Goal: Transaction & Acquisition: Purchase product/service

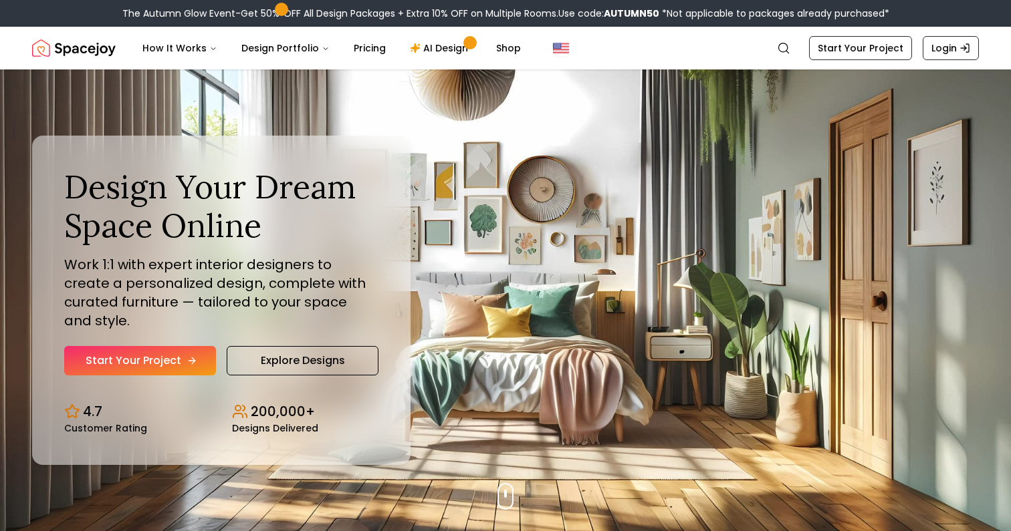
click at [164, 352] on link "Start Your Project" at bounding box center [140, 360] width 152 height 29
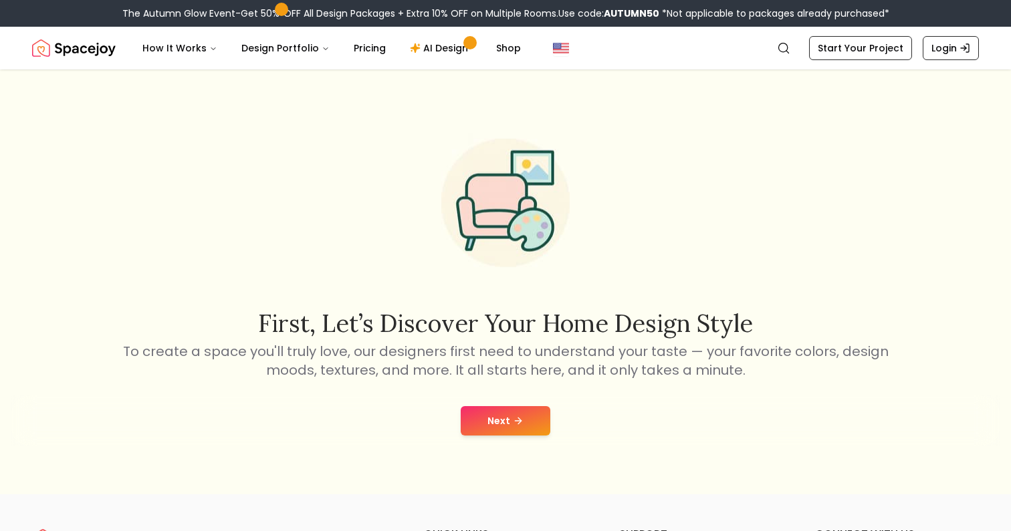
click at [551, 432] on div "Next" at bounding box center [505, 421] width 989 height 51
click at [527, 419] on button "Next" at bounding box center [506, 420] width 90 height 29
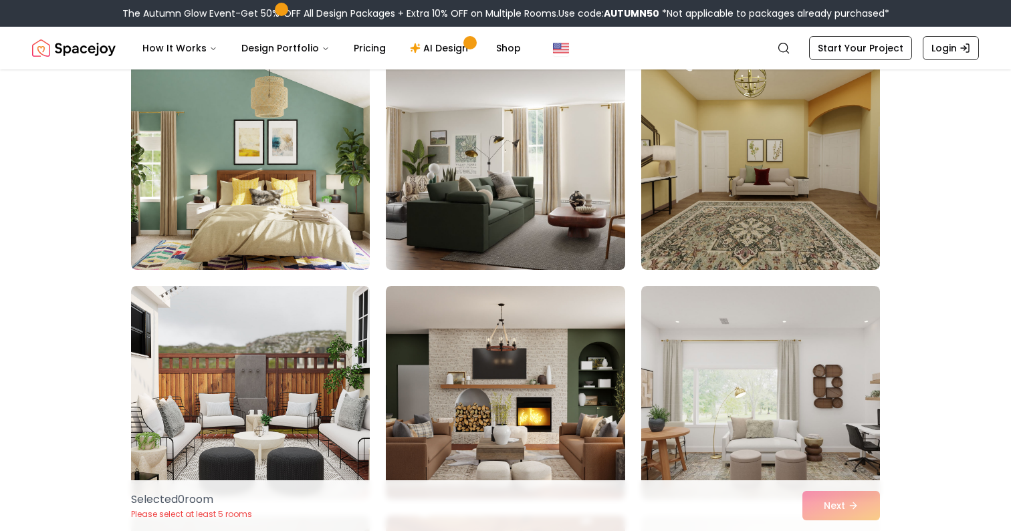
scroll to position [1743, 0]
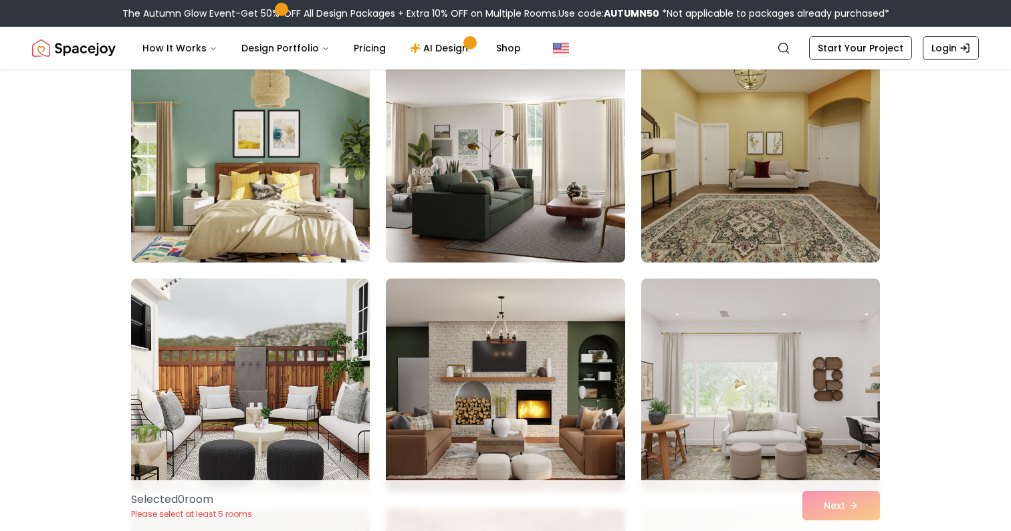
click at [259, 159] on img at bounding box center [250, 155] width 251 height 225
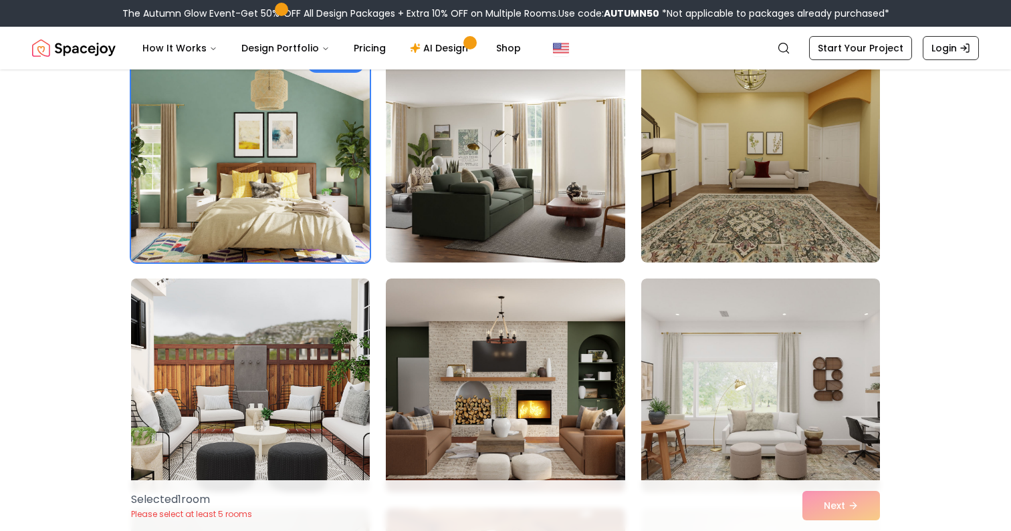
click at [267, 382] on img at bounding box center [250, 385] width 251 height 225
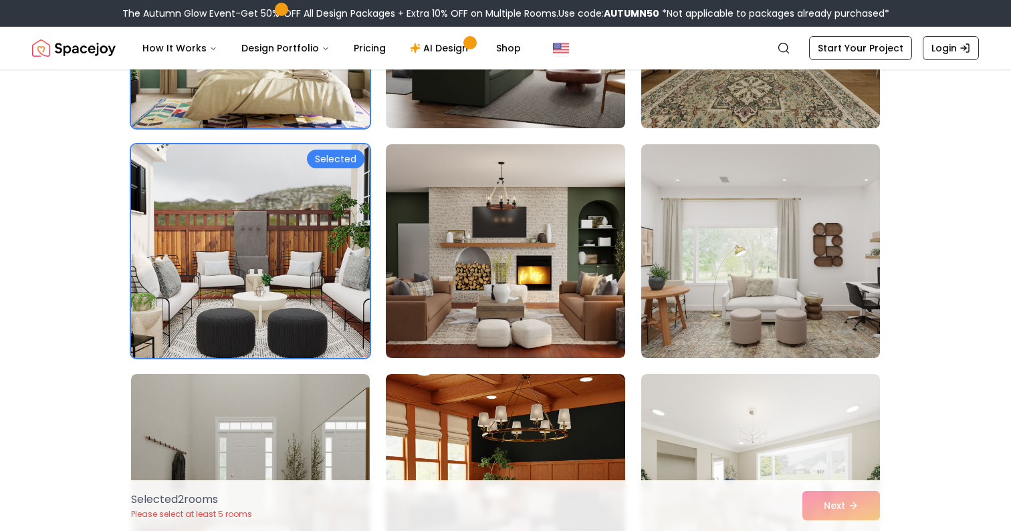
scroll to position [1876, 0]
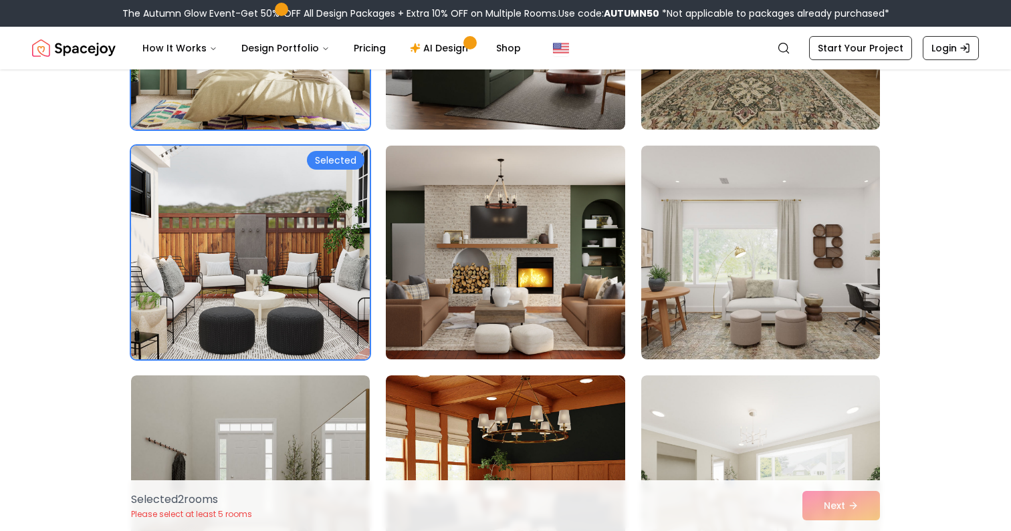
click at [465, 307] on img at bounding box center [505, 252] width 251 height 225
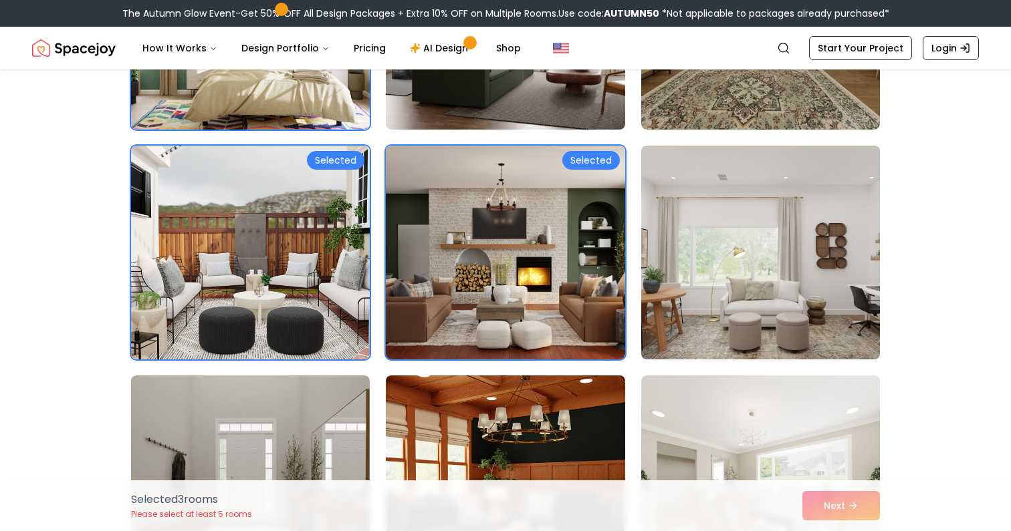
click at [675, 271] on img at bounding box center [760, 252] width 251 height 225
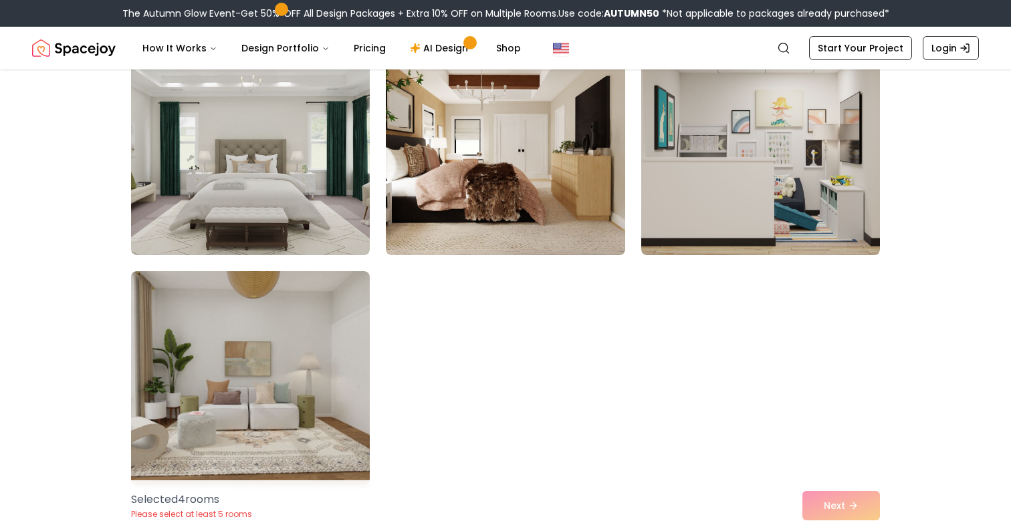
scroll to position [7468, 0]
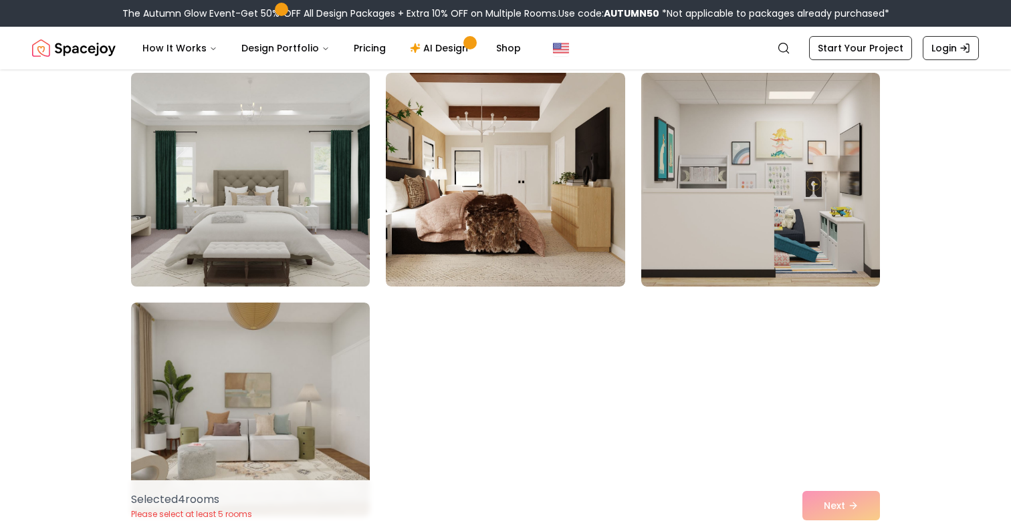
click at [320, 200] on img at bounding box center [250, 180] width 251 height 225
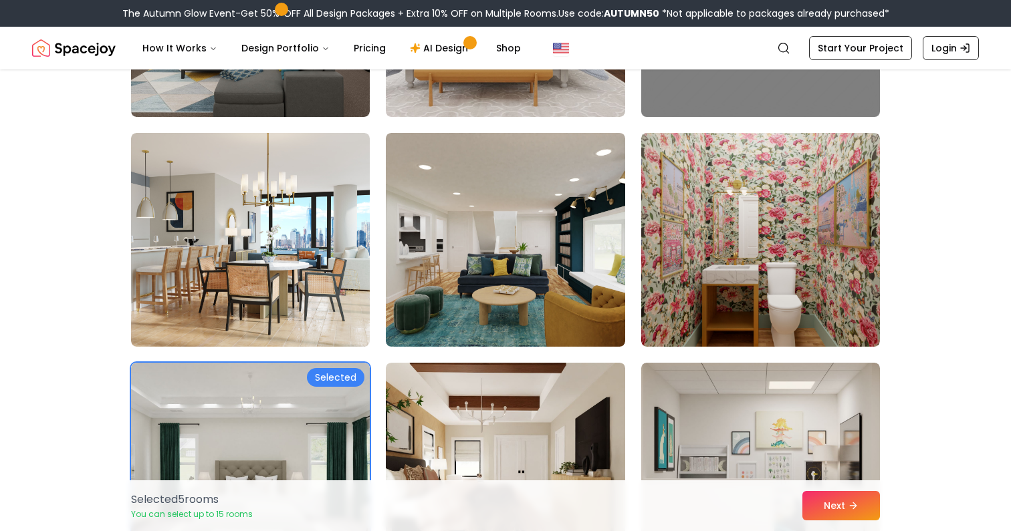
scroll to position [7181, 0]
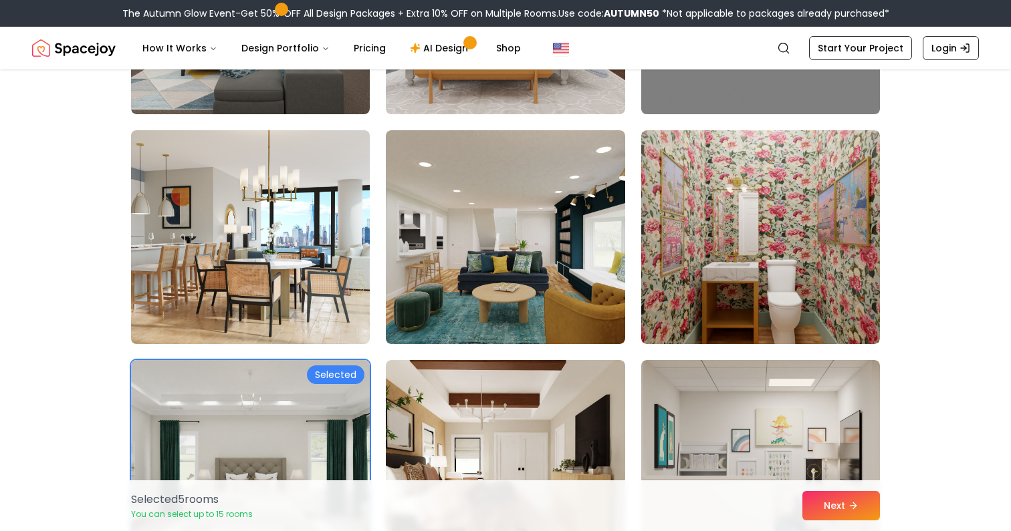
click at [265, 312] on img at bounding box center [250, 237] width 251 height 225
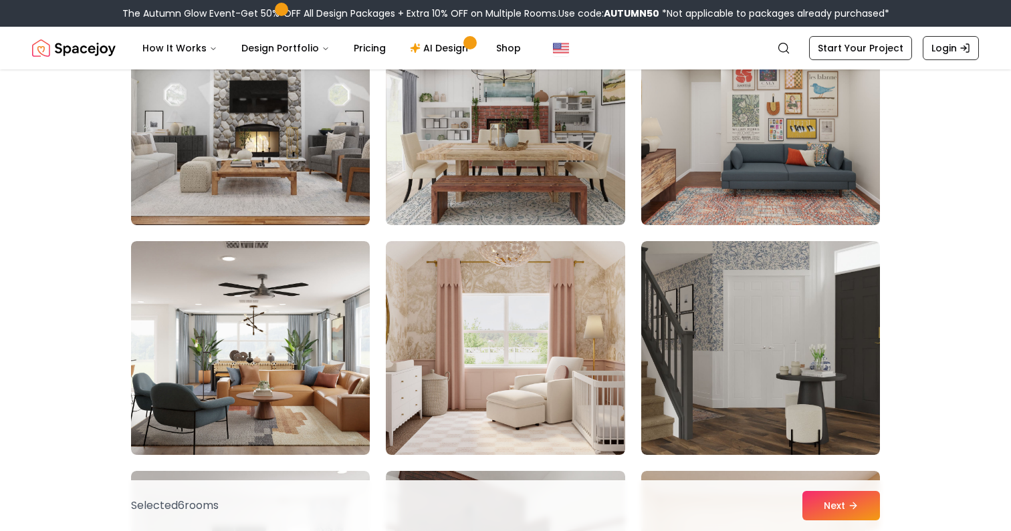
scroll to position [6161, 0]
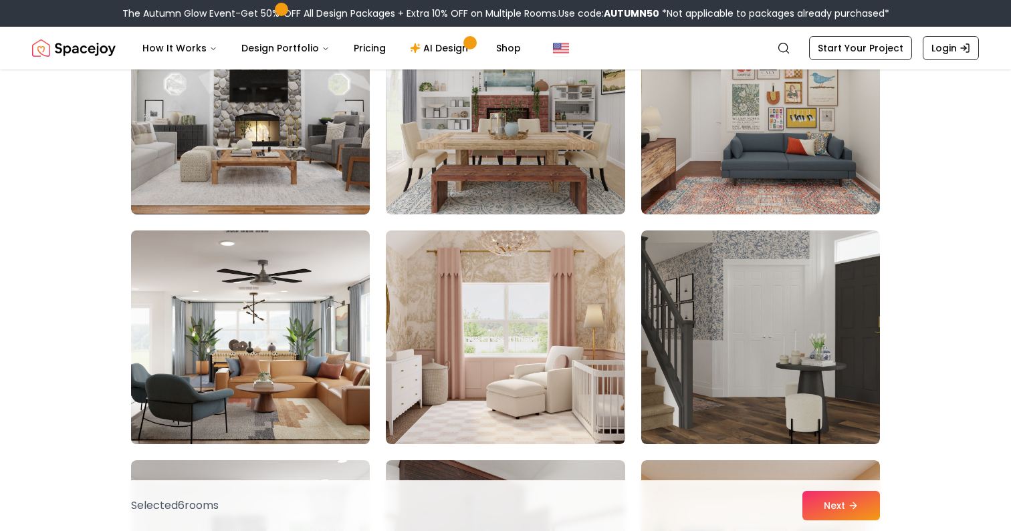
click at [271, 302] on img at bounding box center [250, 337] width 251 height 225
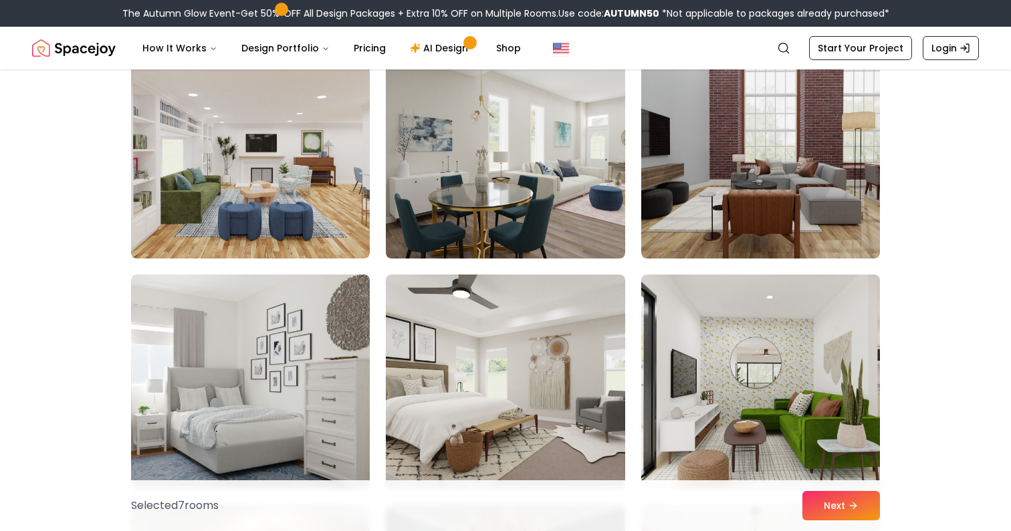
scroll to position [5196, 0]
click at [816, 506] on button "Next" at bounding box center [841, 505] width 78 height 29
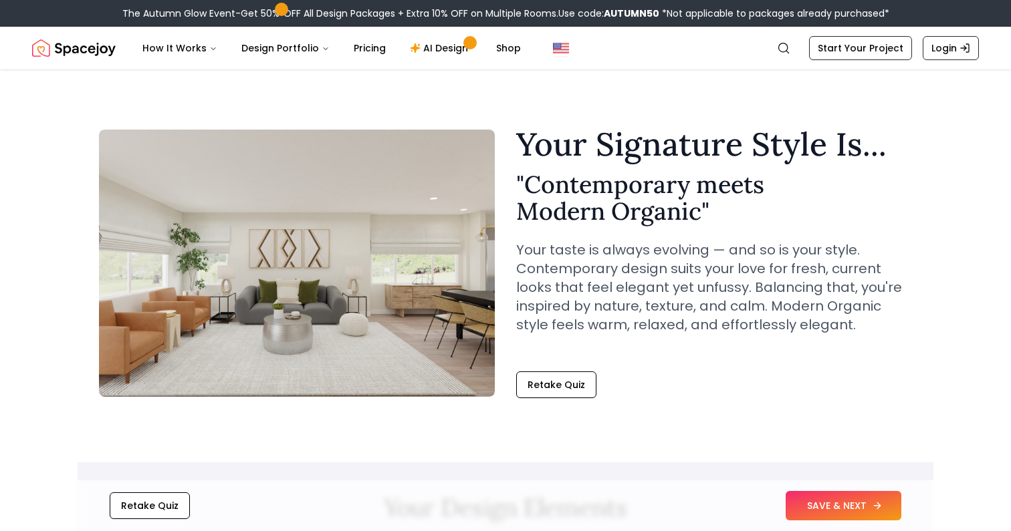
click at [840, 516] on button "SAVE & NEXT" at bounding box center [844, 505] width 116 height 29
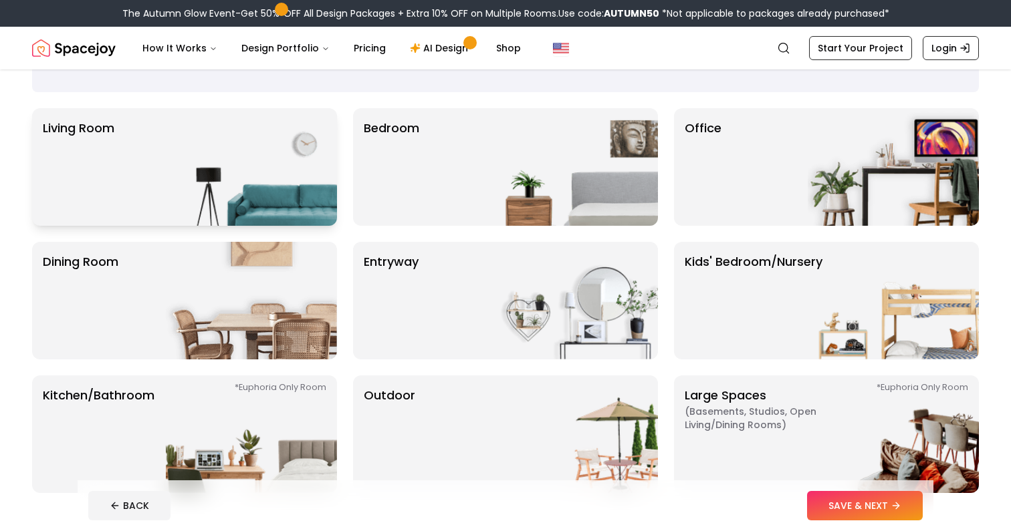
scroll to position [55, 0]
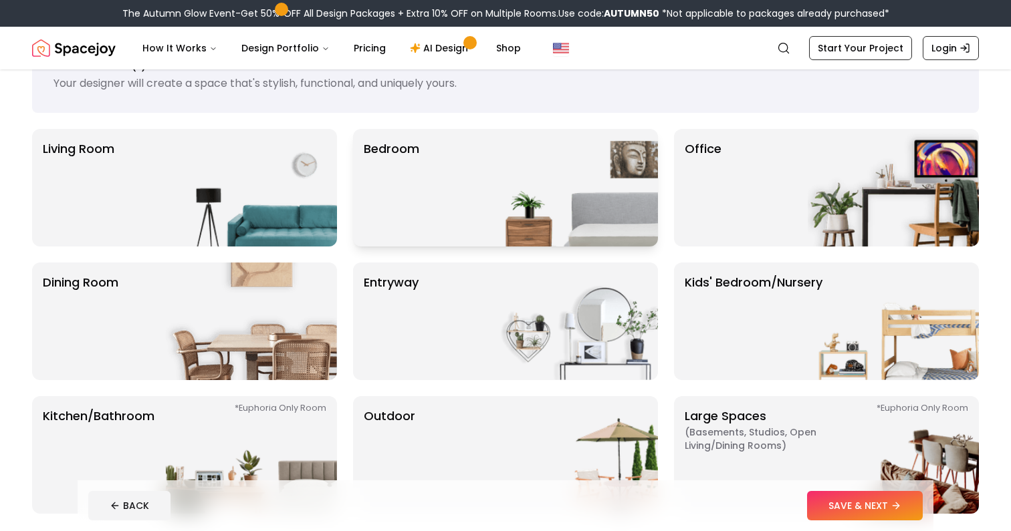
click at [479, 176] on div "Bedroom" at bounding box center [505, 188] width 305 height 118
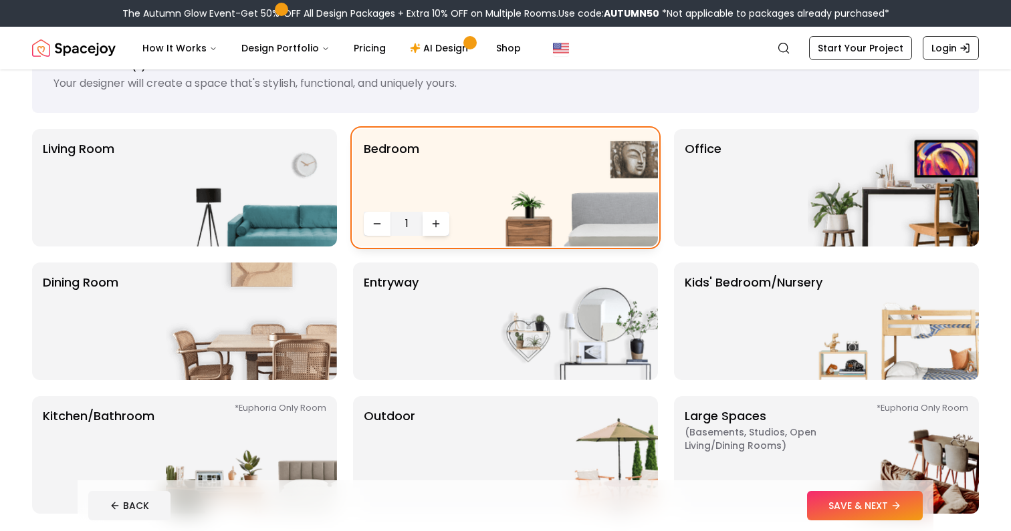
click at [436, 228] on icon "Increase quantity" at bounding box center [436, 224] width 11 height 11
click at [249, 202] on img at bounding box center [251, 188] width 171 height 118
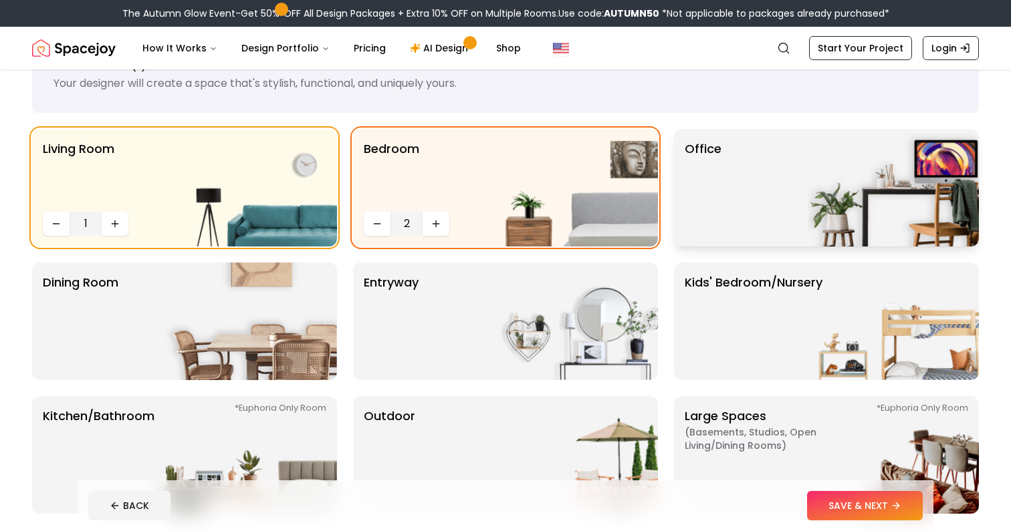
click at [764, 149] on div "Office" at bounding box center [826, 188] width 305 height 118
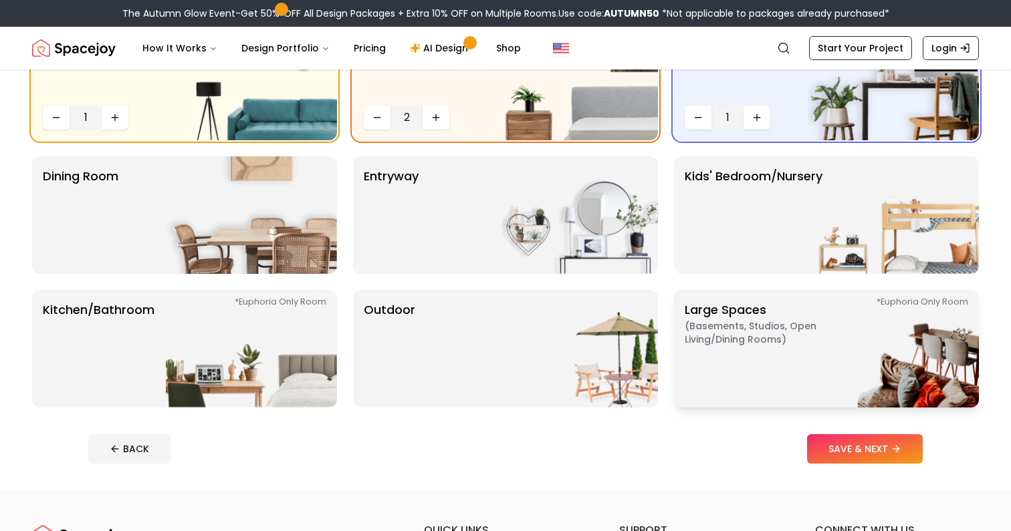
scroll to position [170, 0]
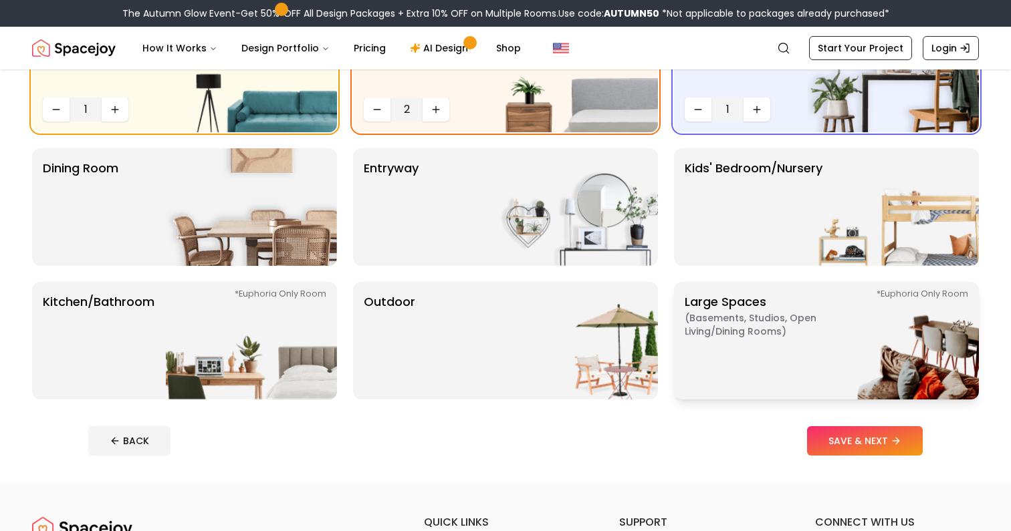
click at [739, 354] on p "Large Spaces ( Basements, Studios, Open living/dining rooms ) *Euphoria Only Ro…" at bounding box center [768, 341] width 167 height 96
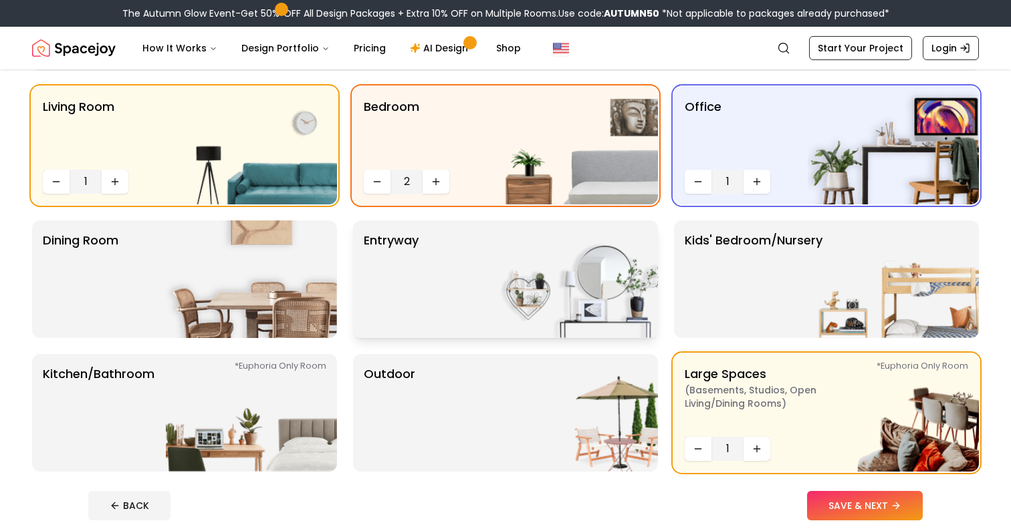
scroll to position [113, 0]
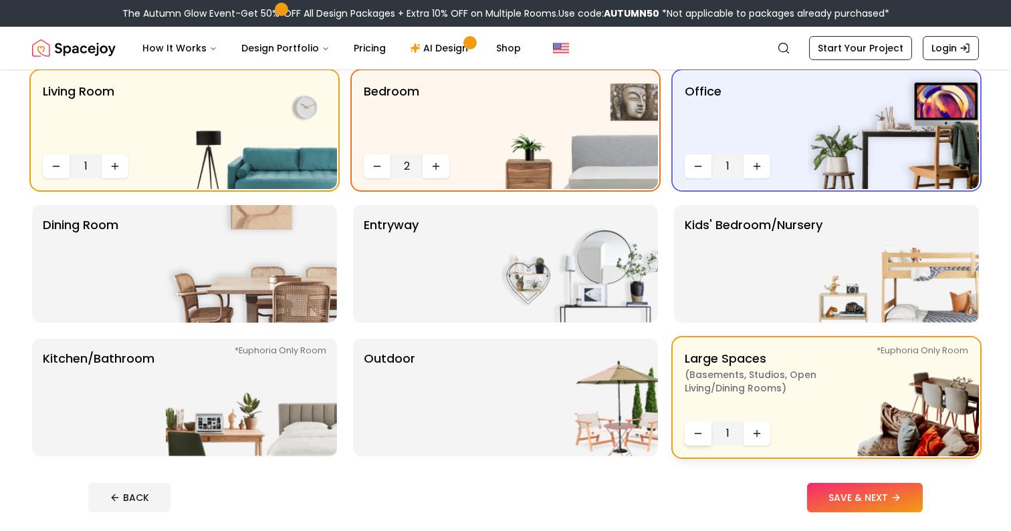
click at [702, 436] on icon "Decrease quantity" at bounding box center [698, 434] width 11 height 11
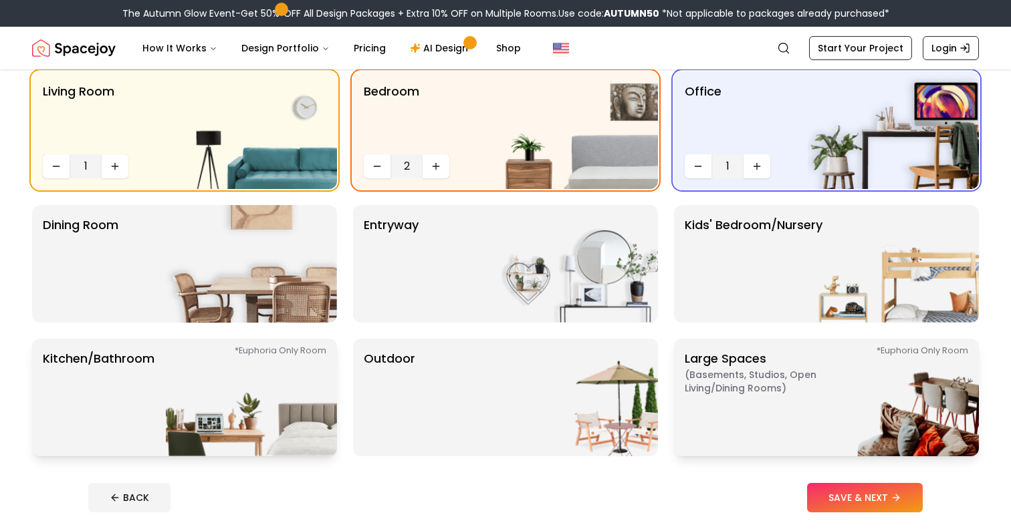
click at [265, 392] on img at bounding box center [251, 398] width 171 height 118
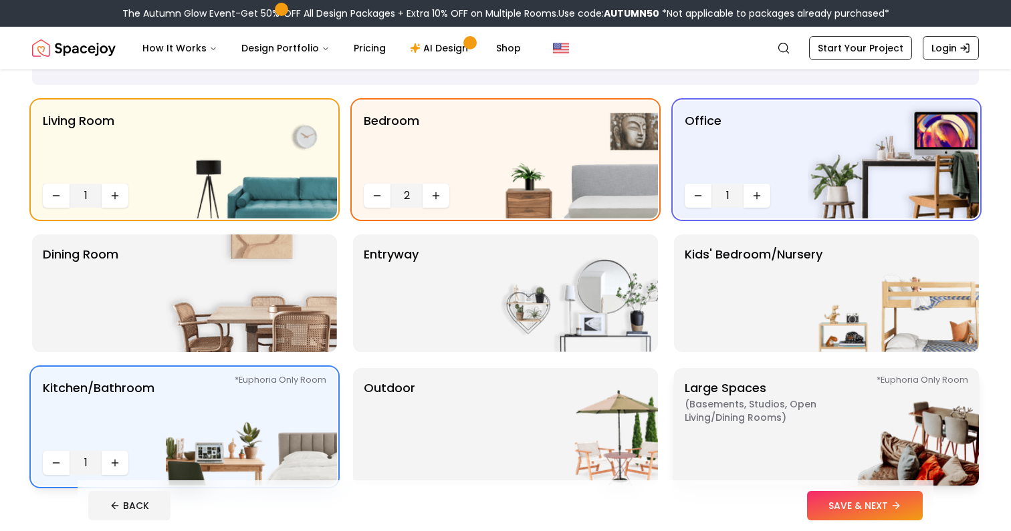
scroll to position [76, 0]
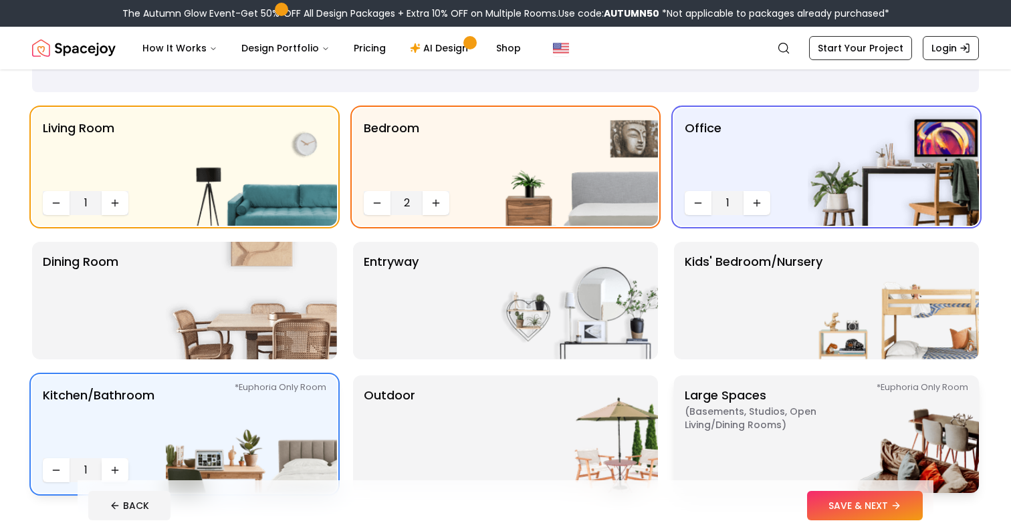
click at [116, 467] on icon "Increase quantity" at bounding box center [115, 470] width 11 height 11
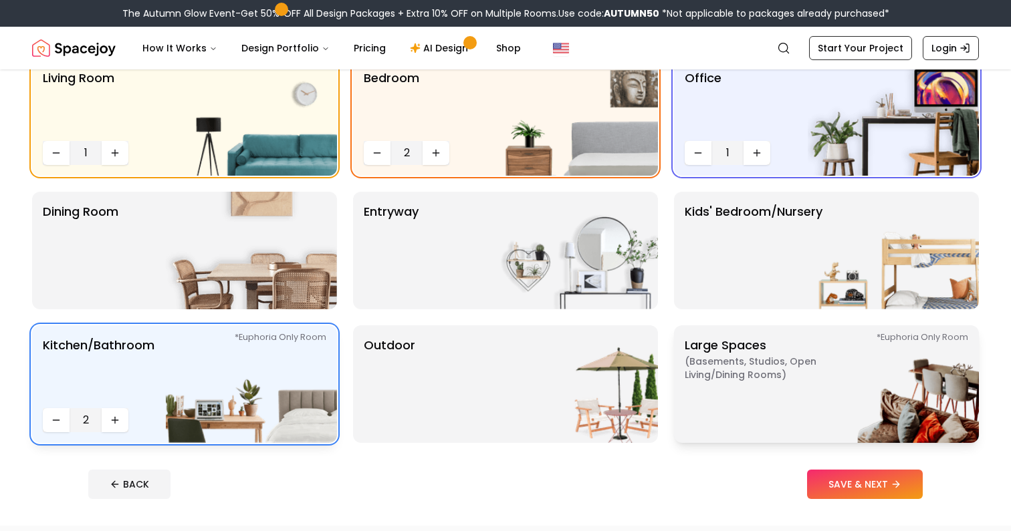
scroll to position [125, 0]
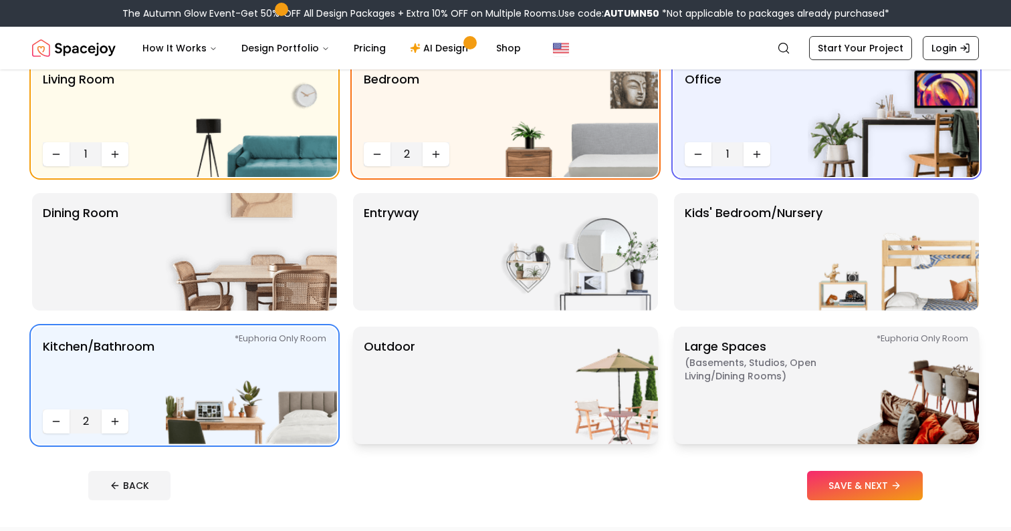
click at [497, 348] on img at bounding box center [572, 386] width 171 height 118
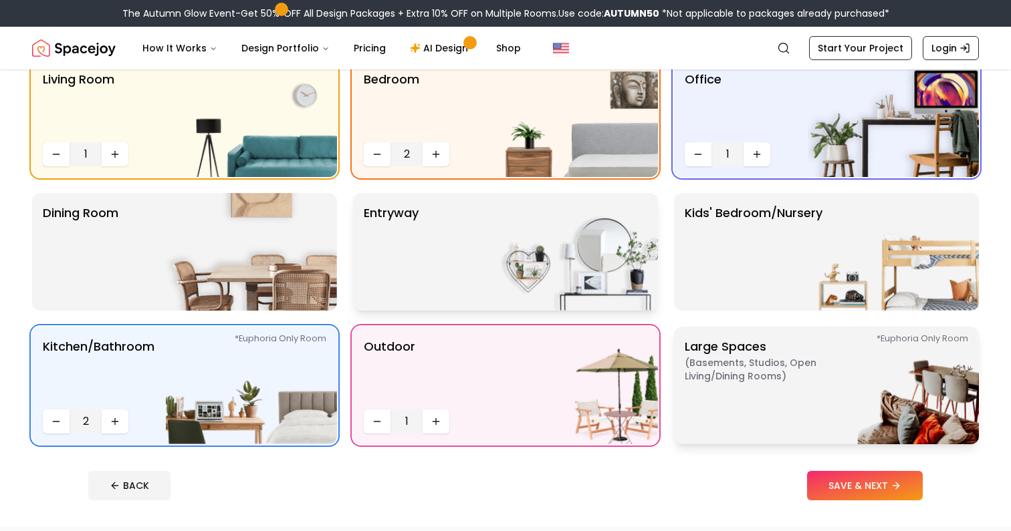
click at [591, 235] on img at bounding box center [572, 252] width 171 height 118
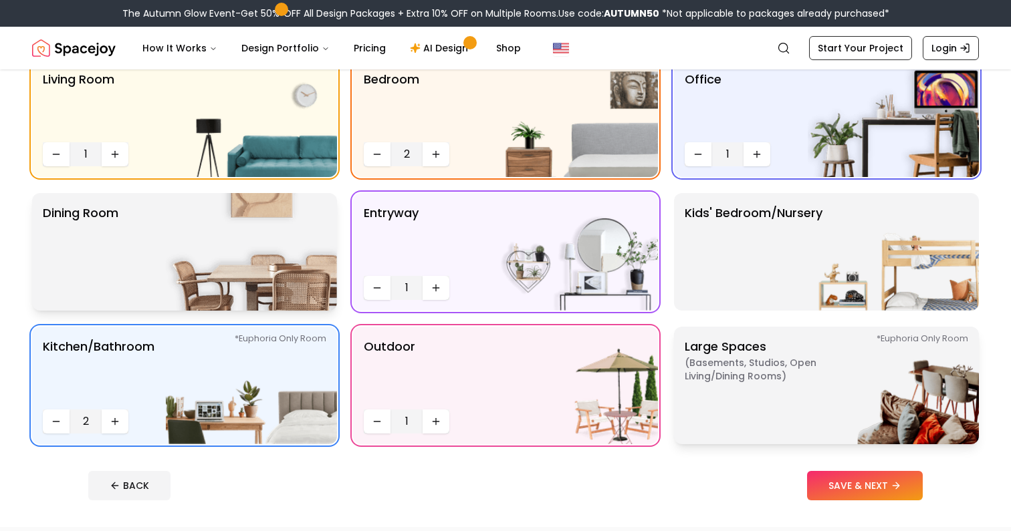
click at [229, 229] on img at bounding box center [251, 252] width 171 height 118
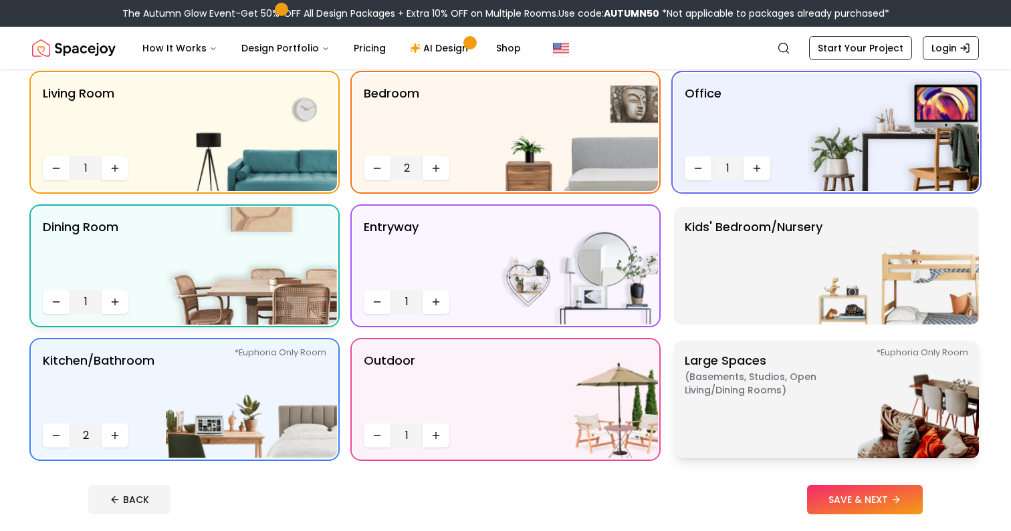
scroll to position [113, 0]
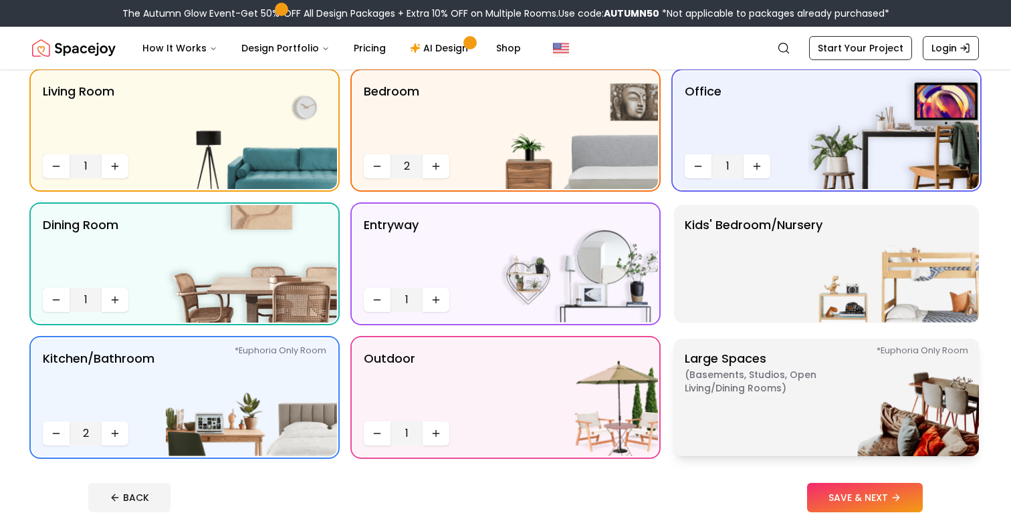
click at [735, 410] on p "Large Spaces ( Basements, Studios, Open living/dining rooms ) *Euphoria Only Ro…" at bounding box center [768, 398] width 167 height 96
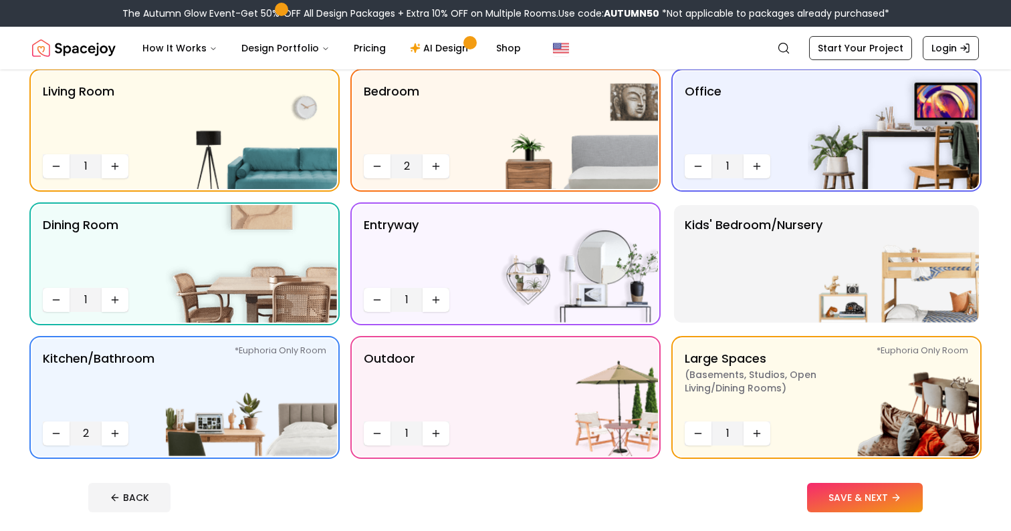
click at [890, 517] on footer "BACK SAVE & NEXT" at bounding box center [506, 498] width 856 height 51
click at [869, 497] on button "SAVE & NEXT" at bounding box center [865, 497] width 116 height 29
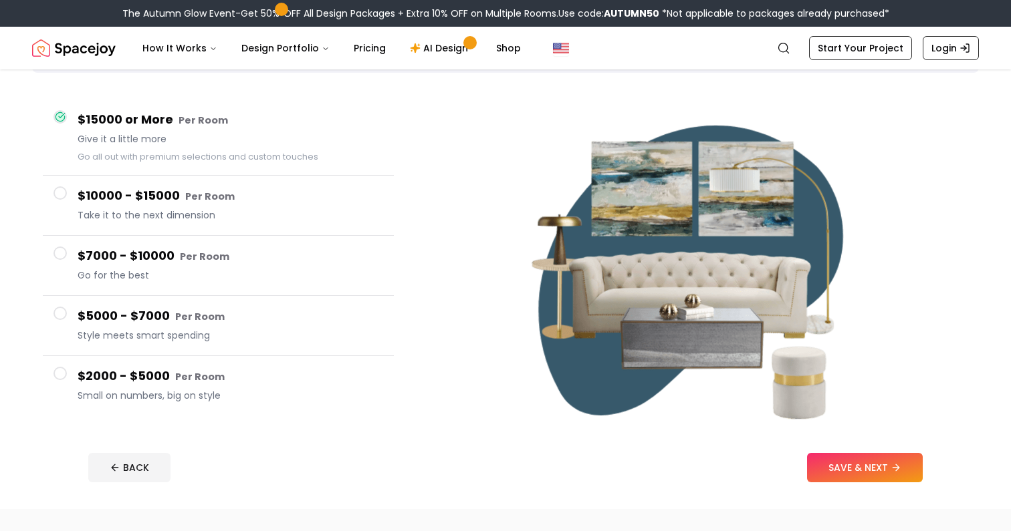
scroll to position [90, 0]
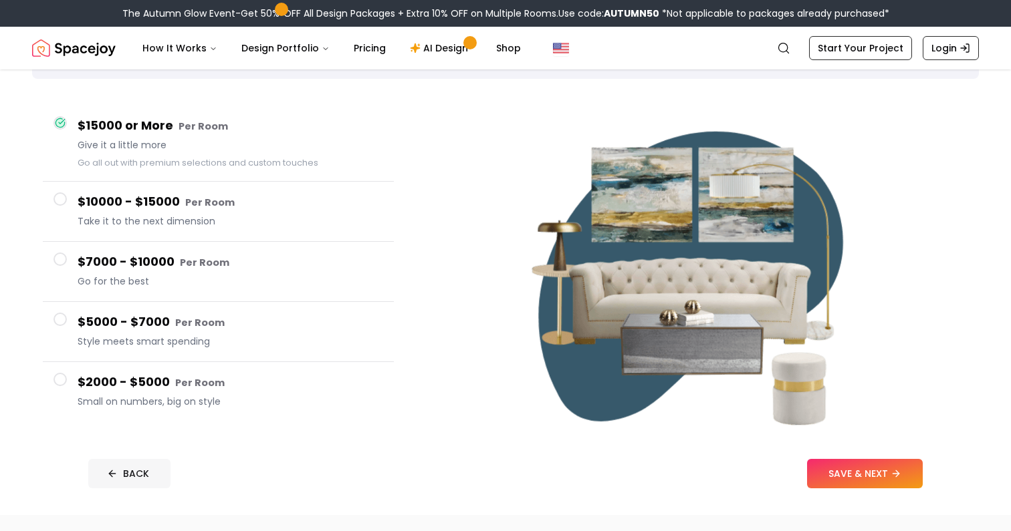
click at [130, 471] on button "BACK" at bounding box center [129, 473] width 82 height 29
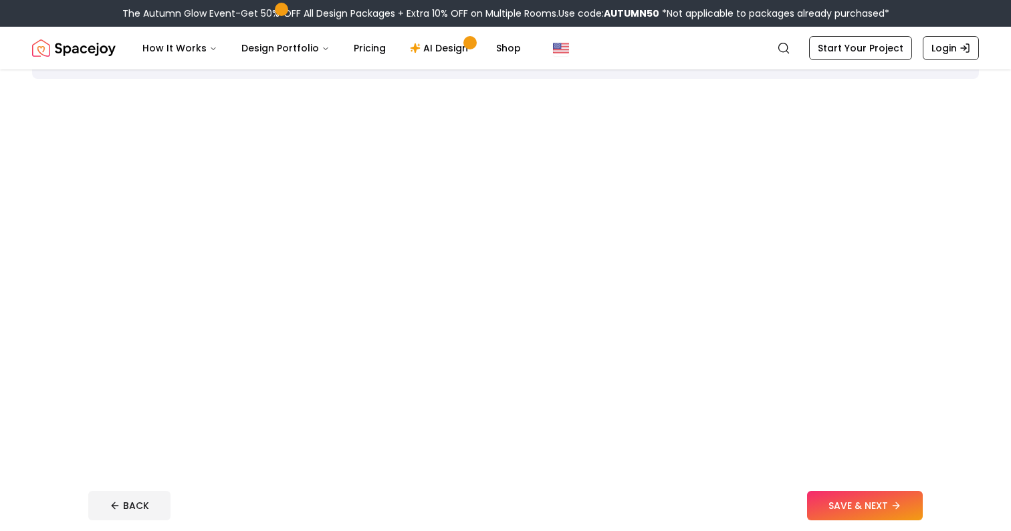
scroll to position [113, 0]
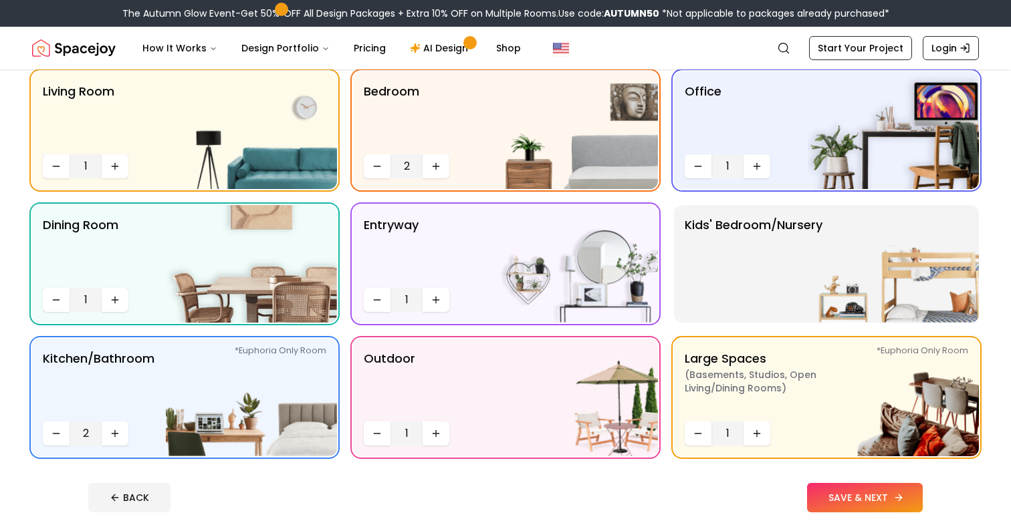
click at [892, 501] on button "SAVE & NEXT" at bounding box center [865, 497] width 116 height 29
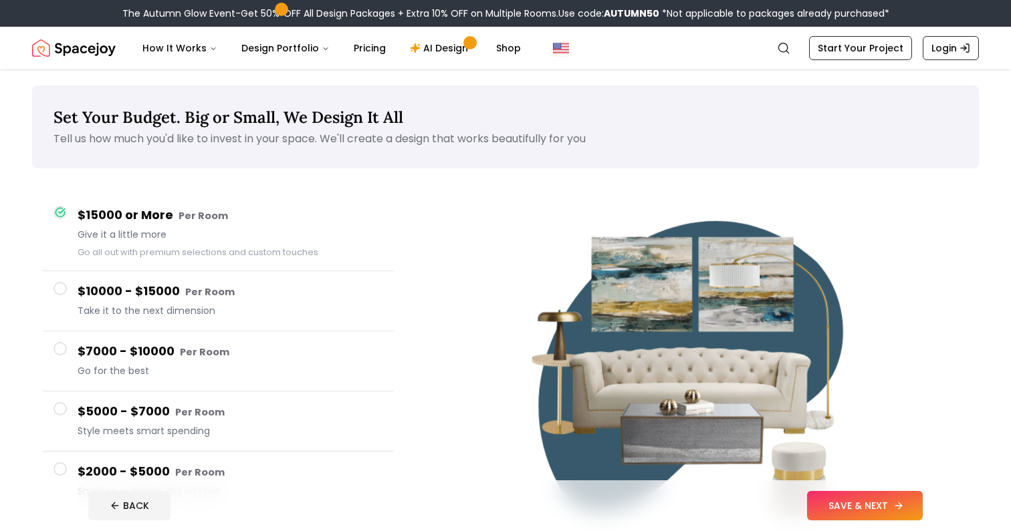
click at [862, 505] on button "SAVE & NEXT" at bounding box center [865, 505] width 116 height 29
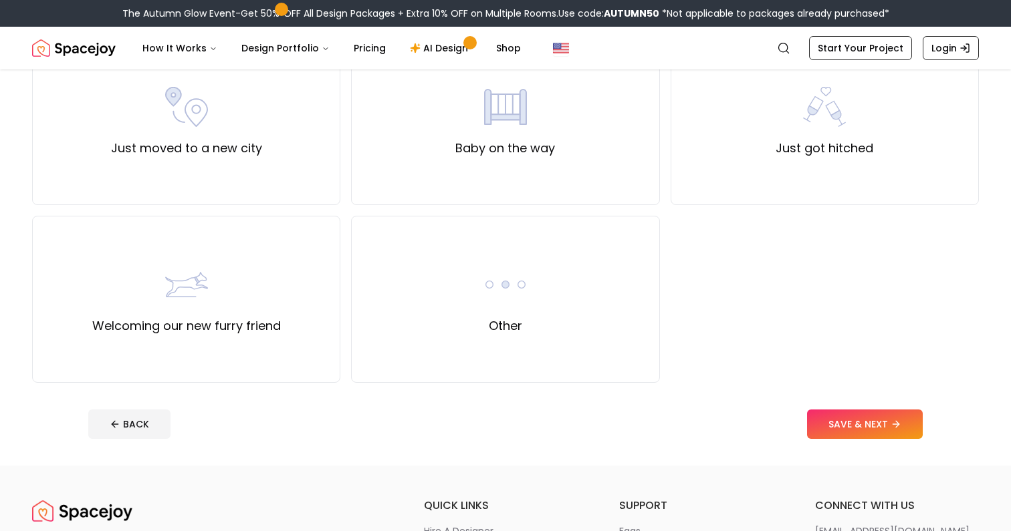
scroll to position [532, 0]
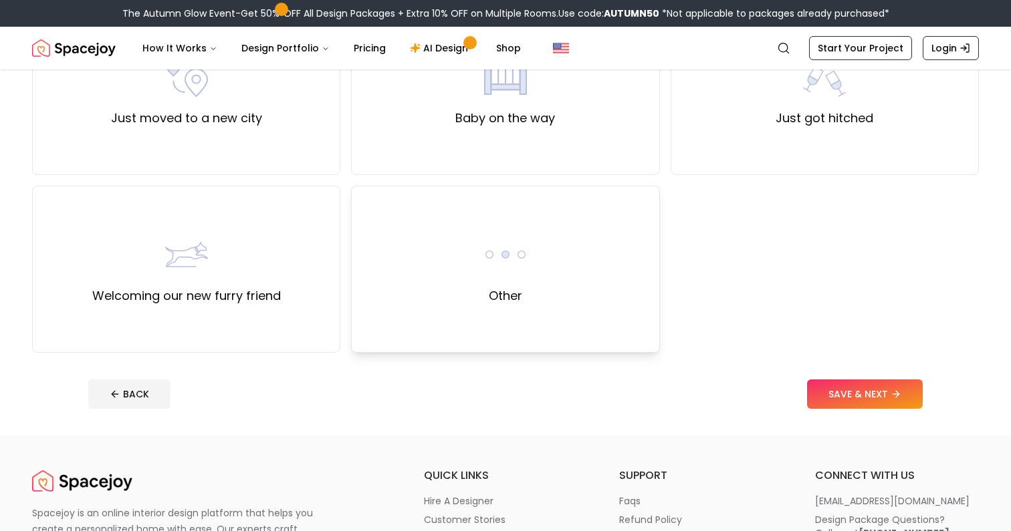
click at [439, 281] on div "Other" at bounding box center [505, 269] width 308 height 167
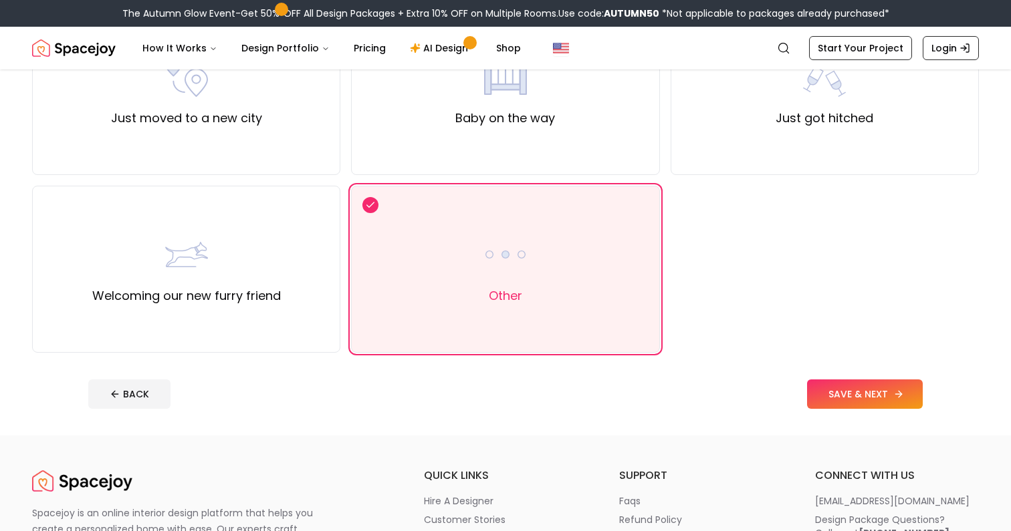
click at [859, 386] on button "SAVE & NEXT" at bounding box center [865, 394] width 116 height 29
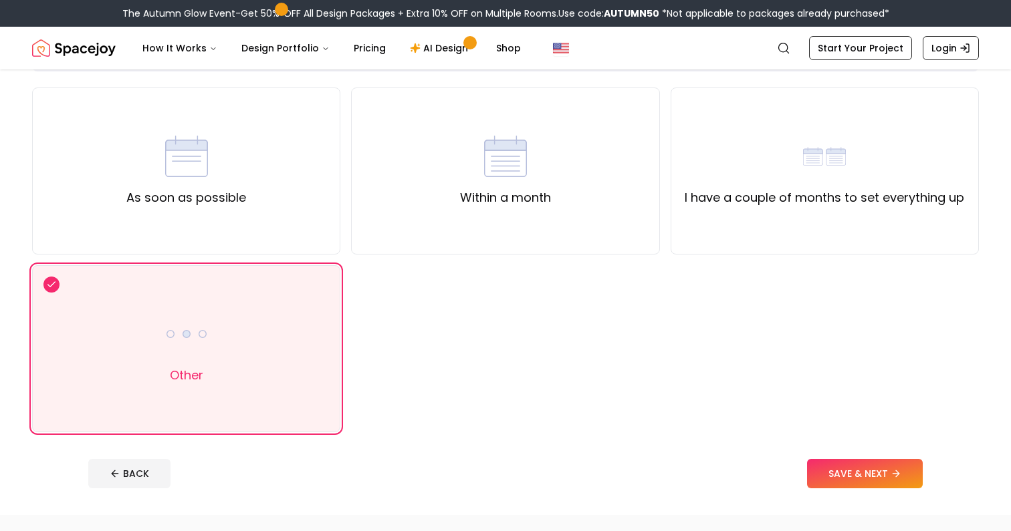
scroll to position [94, 0]
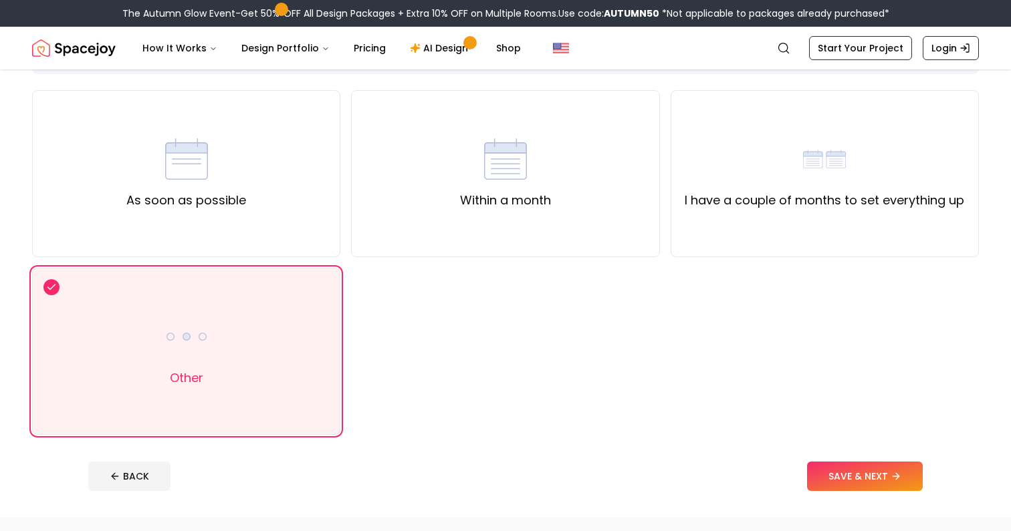
click at [864, 285] on div "As soon as possible Within a month I have a couple of months to set everything …" at bounding box center [505, 262] width 947 height 345
click at [864, 253] on div "I have a couple of months to set everything up" at bounding box center [825, 173] width 308 height 167
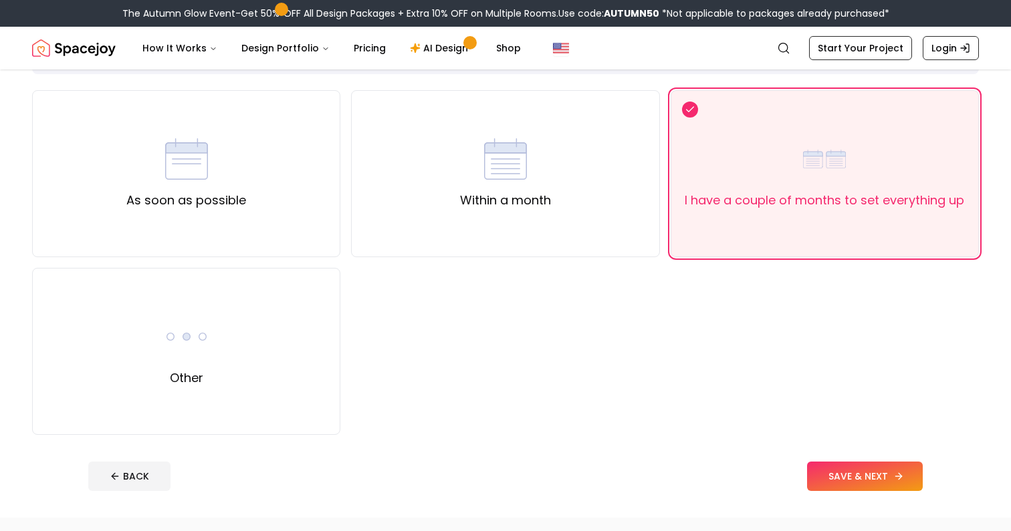
click at [860, 472] on button "SAVE & NEXT" at bounding box center [865, 476] width 116 height 29
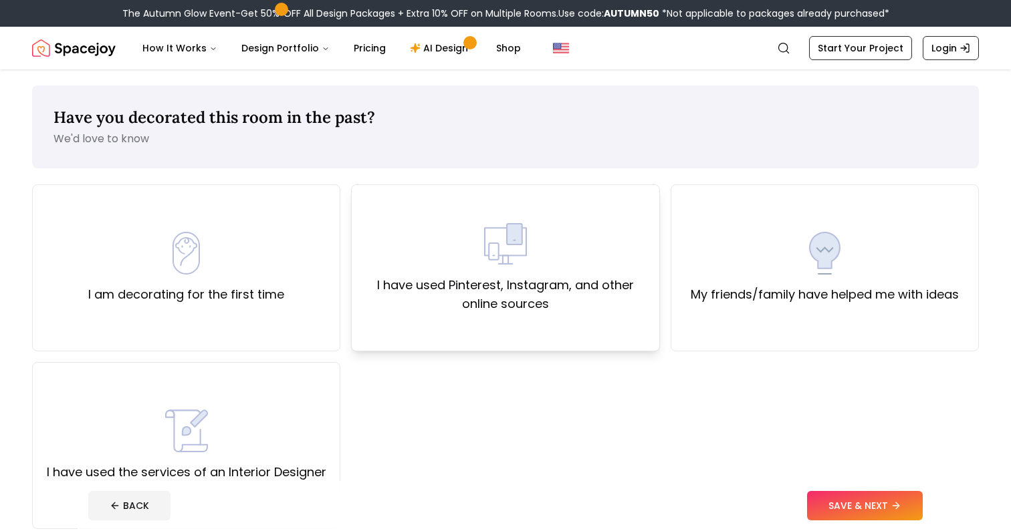
click at [588, 332] on div "I have used Pinterest, Instagram, and other online sources" at bounding box center [505, 268] width 308 height 167
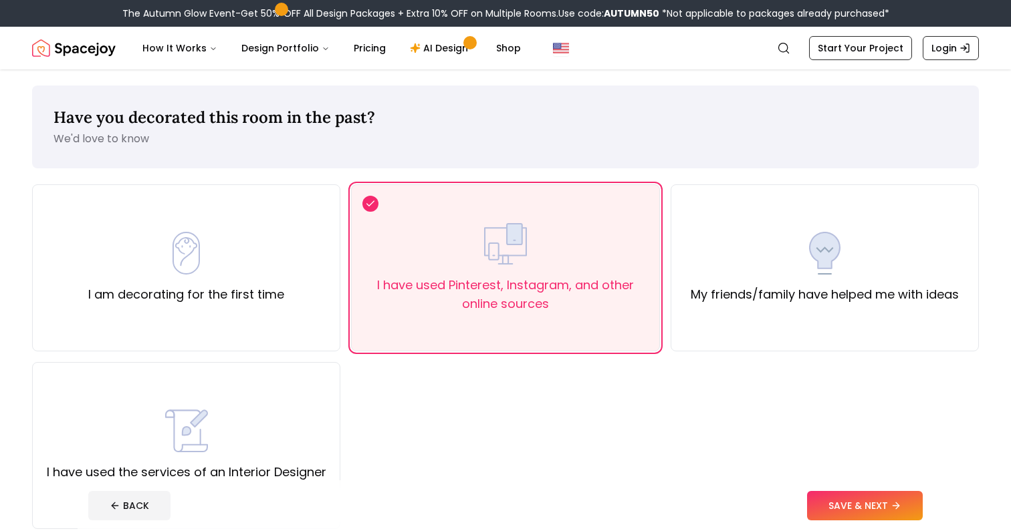
scroll to position [21, 0]
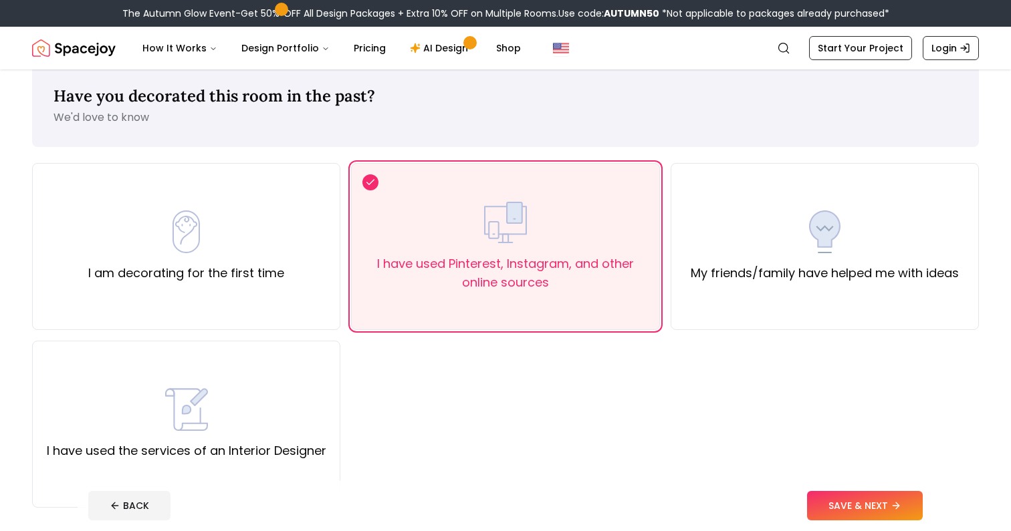
click at [814, 485] on footer "BACK SAVE & NEXT" at bounding box center [506, 506] width 856 height 51
click at [820, 497] on button "SAVE & NEXT" at bounding box center [865, 505] width 116 height 29
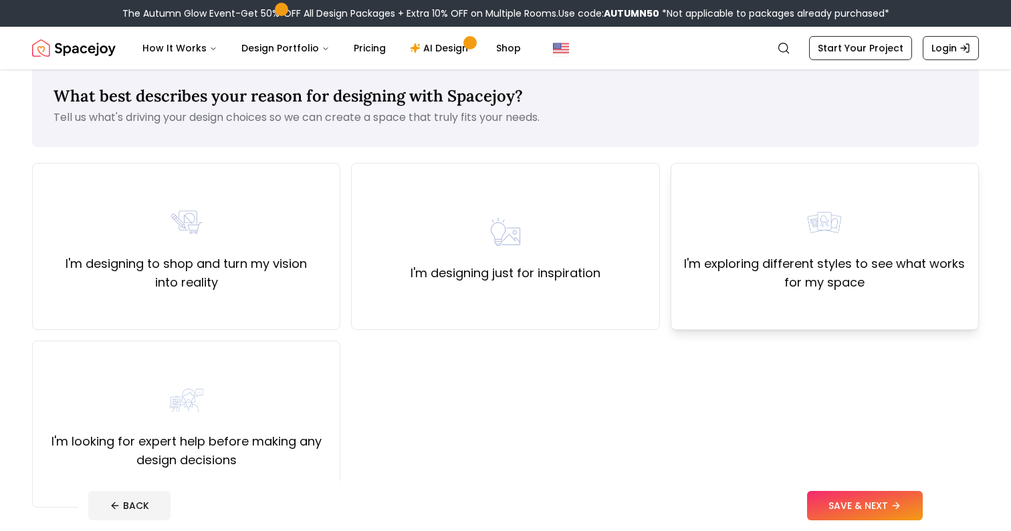
click at [820, 255] on label "I'm exploring different styles to see what works for my space" at bounding box center [824, 273] width 285 height 37
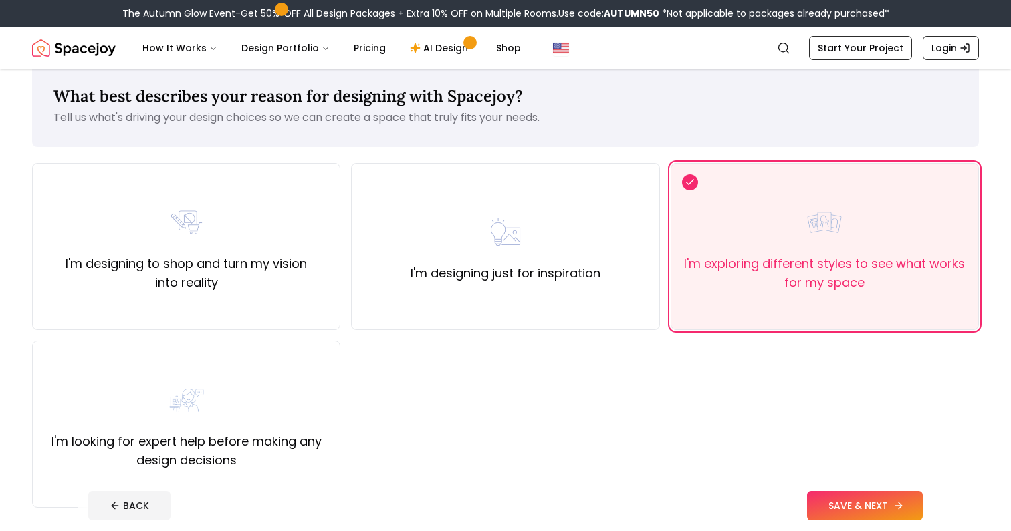
click at [830, 509] on button "SAVE & NEXT" at bounding box center [865, 505] width 116 height 29
